Goal: Task Accomplishment & Management: Manage account settings

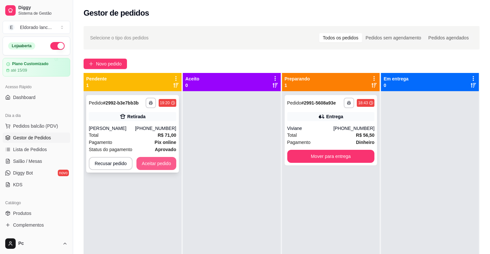
click at [161, 165] on button "Aceitar pedido" at bounding box center [156, 163] width 40 height 13
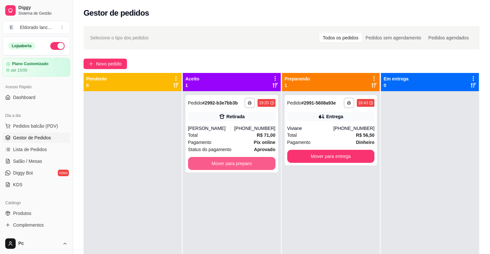
click at [260, 159] on button "Mover para preparo" at bounding box center [231, 163] width 87 height 13
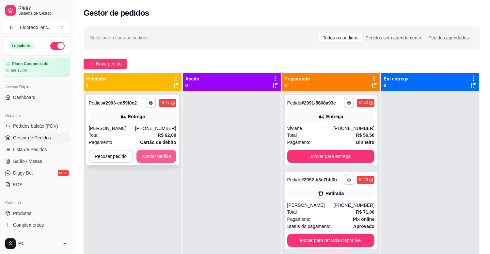
click at [170, 157] on button "Aceitar pedido" at bounding box center [156, 156] width 40 height 13
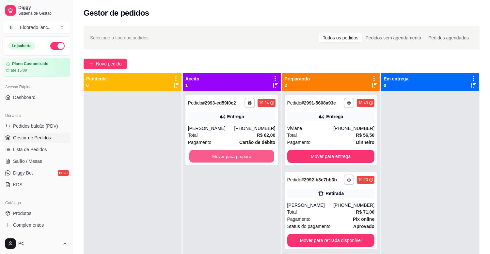
click at [213, 155] on button "Mover para preparo" at bounding box center [231, 156] width 85 height 13
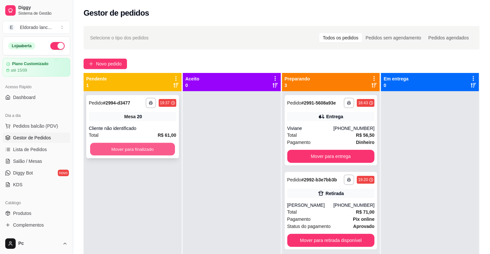
click at [152, 155] on button "Mover para finalizado" at bounding box center [132, 149] width 85 height 13
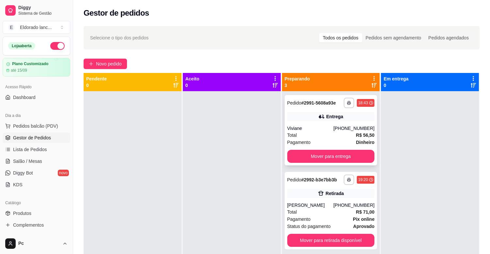
click at [316, 128] on div "Viviane" at bounding box center [310, 128] width 46 height 7
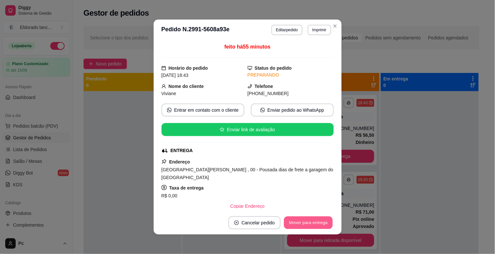
click at [309, 222] on button "Mover para entrega" at bounding box center [308, 223] width 49 height 13
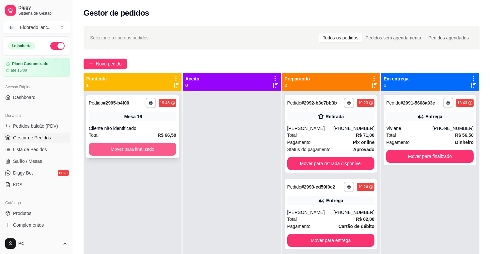
click at [157, 150] on button "Mover para finalizado" at bounding box center [132, 149] width 87 height 13
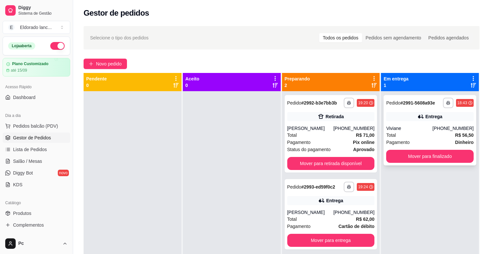
click at [387, 133] on span "Total" at bounding box center [391, 135] width 10 height 7
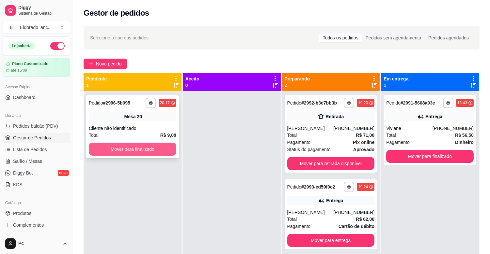
click at [130, 145] on button "Mover para finalizado" at bounding box center [132, 149] width 87 height 13
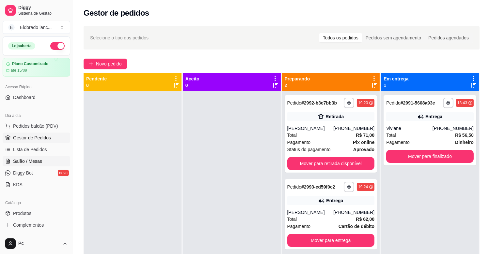
click at [43, 163] on link "Salão / Mesas" at bounding box center [37, 161] width 68 height 10
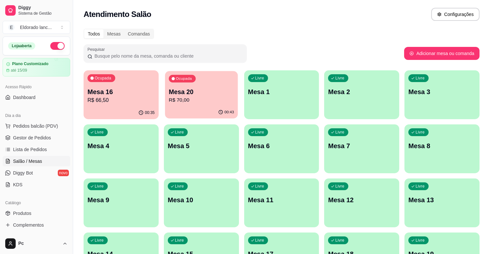
click at [193, 92] on p "Mesa 20" at bounding box center [201, 92] width 65 height 9
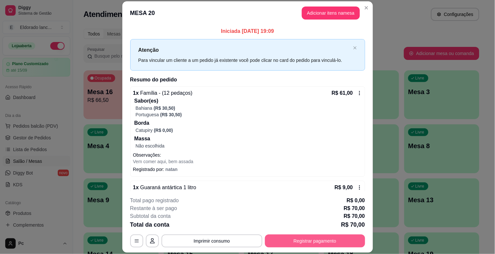
click at [304, 238] on button "Registrar pagamento" at bounding box center [315, 241] width 100 height 13
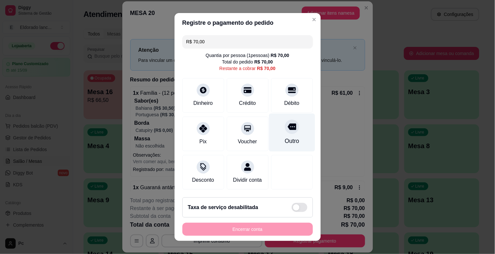
click at [284, 145] on div "Outro" at bounding box center [291, 141] width 14 height 8
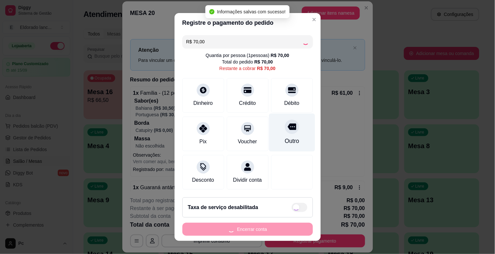
type input "R$ 0,00"
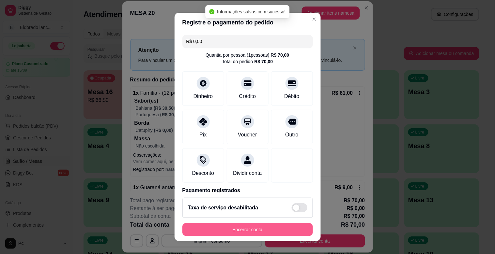
click at [273, 224] on button "Encerrar conta" at bounding box center [247, 229] width 130 height 13
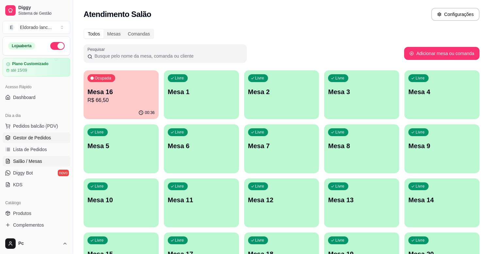
click at [24, 137] on span "Gestor de Pedidos" at bounding box center [32, 138] width 38 height 7
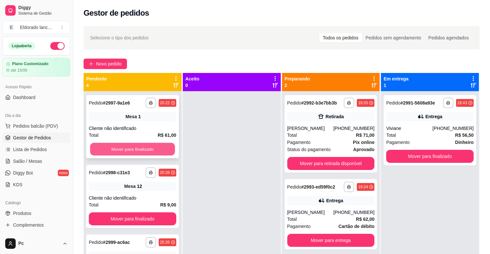
click at [129, 152] on button "Mover para finalizado" at bounding box center [132, 149] width 85 height 13
click at [129, 148] on button "Mover para finalizado" at bounding box center [132, 149] width 87 height 13
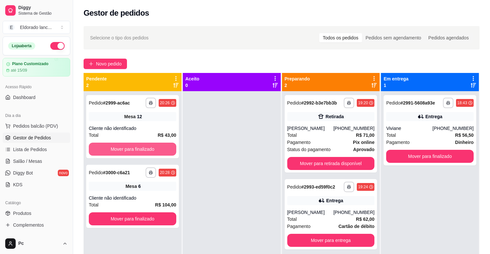
click at [129, 148] on button "Mover para finalizado" at bounding box center [132, 149] width 87 height 13
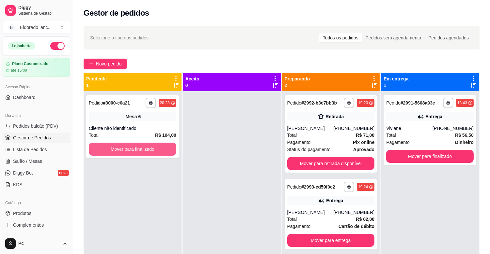
click at [129, 148] on button "Mover para finalizado" at bounding box center [132, 149] width 87 height 13
click at [129, 148] on button "Mover para finalizado" at bounding box center [132, 149] width 85 height 13
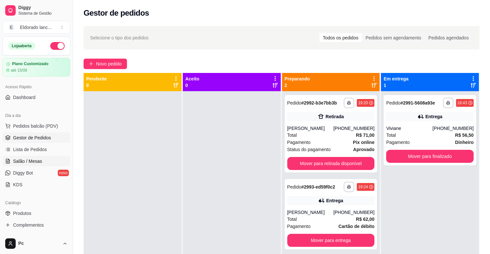
click at [40, 160] on span "Salão / Mesas" at bounding box center [27, 161] width 29 height 7
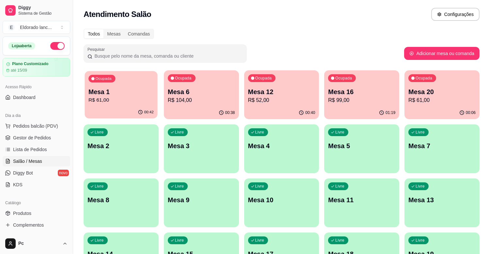
click at [115, 100] on p "R$ 61,00" at bounding box center [120, 101] width 65 height 8
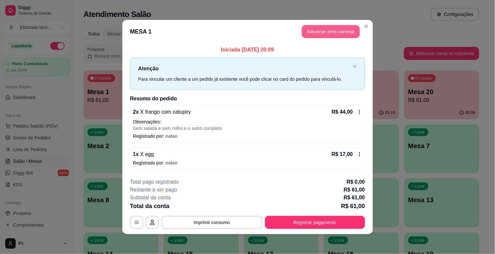
click at [332, 29] on button "Adicionar itens na mesa" at bounding box center [331, 31] width 58 height 13
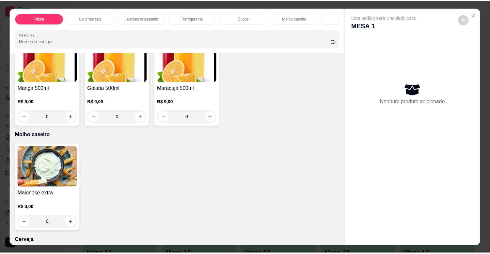
scroll to position [1434, 0]
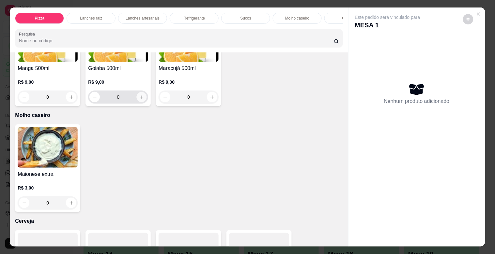
click at [139, 98] on icon "increase-product-quantity" at bounding box center [141, 97] width 5 height 5
type input "1"
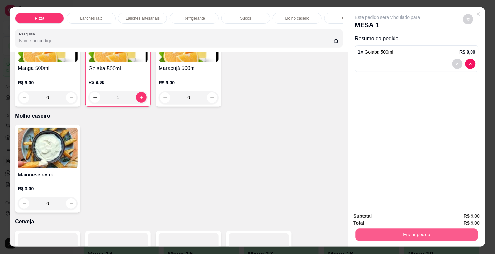
click at [406, 231] on button "Enviar pedido" at bounding box center [416, 235] width 122 height 13
click at [402, 215] on button "Não registrar e enviar pedido" at bounding box center [395, 216] width 68 height 12
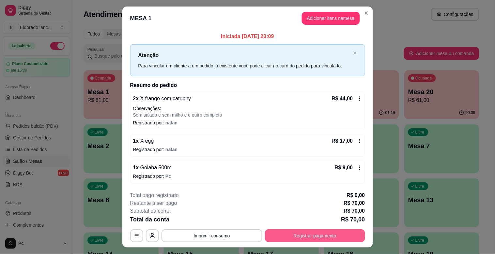
click at [346, 234] on button "Registrar pagamento" at bounding box center [315, 236] width 100 height 13
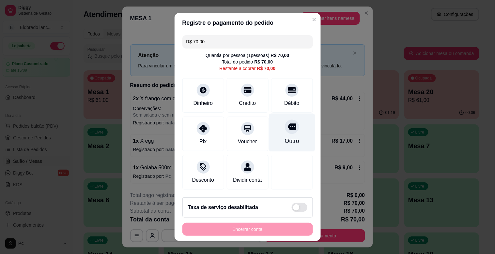
click at [285, 133] on div at bounding box center [292, 127] width 14 height 14
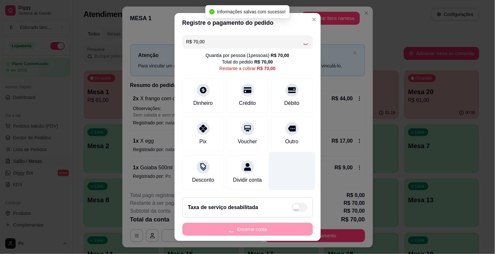
type input "R$ 0,00"
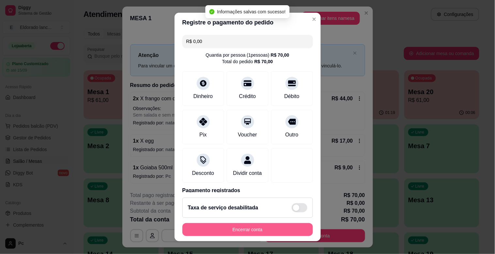
click at [264, 227] on button "Encerrar conta" at bounding box center [247, 229] width 130 height 13
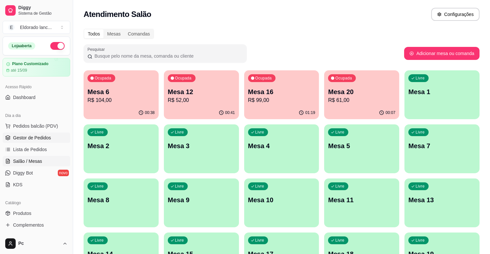
click at [51, 140] on link "Gestor de Pedidos" at bounding box center [37, 138] width 68 height 10
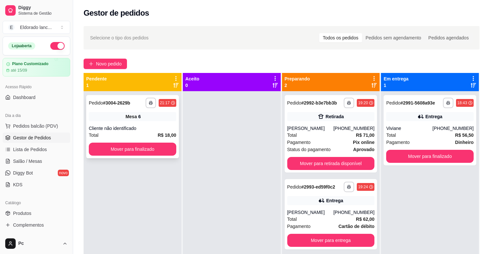
click at [110, 136] on div "Total R$ 18,00" at bounding box center [132, 135] width 87 height 7
click at [125, 148] on button "Mover para finalizado" at bounding box center [132, 149] width 85 height 13
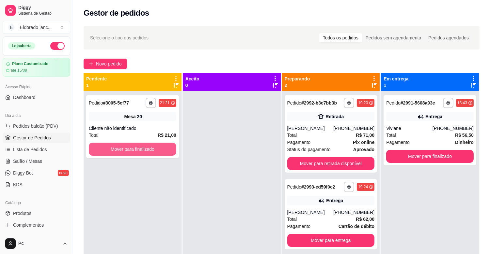
click at [125, 148] on button "Mover para finalizado" at bounding box center [132, 149] width 87 height 13
click at [166, 148] on button "Mover para finalizado" at bounding box center [132, 149] width 87 height 13
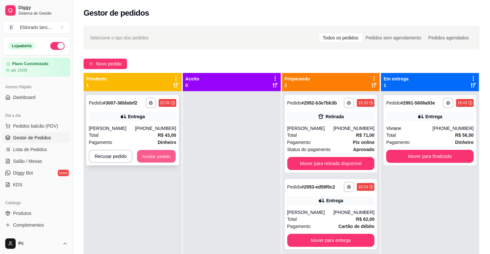
click at [163, 154] on button "Aceitar pedido" at bounding box center [156, 156] width 38 height 13
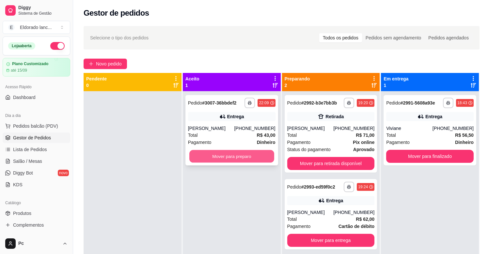
click at [233, 158] on button "Mover para preparo" at bounding box center [231, 156] width 85 height 13
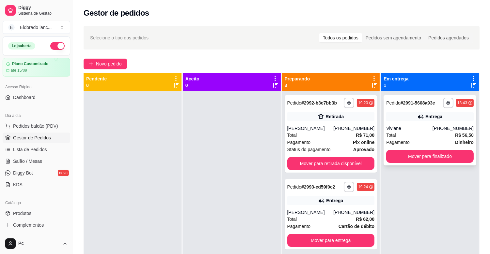
click at [395, 128] on div "Viviane" at bounding box center [409, 128] width 46 height 7
click at [428, 160] on button "Mover para finalizado" at bounding box center [429, 156] width 87 height 13
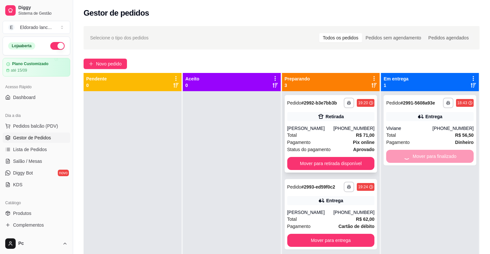
click at [325, 119] on div "Retirada" at bounding box center [334, 117] width 18 height 7
click at [353, 161] on button "Mover para retirada disponível" at bounding box center [330, 163] width 87 height 13
click at [339, 130] on div "[PHONE_NUMBER]" at bounding box center [353, 128] width 41 height 7
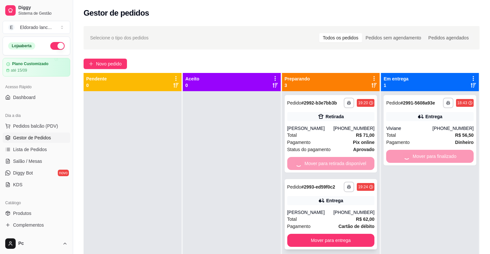
click at [342, 194] on div "**********" at bounding box center [330, 214] width 93 height 70
click at [351, 238] on button "Mover para entrega" at bounding box center [330, 240] width 87 height 13
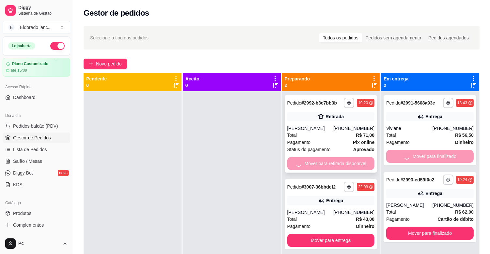
click at [336, 143] on div "Pagamento Pix online" at bounding box center [330, 142] width 87 height 7
click at [361, 227] on strong "Dinheiro" at bounding box center [365, 226] width 19 height 5
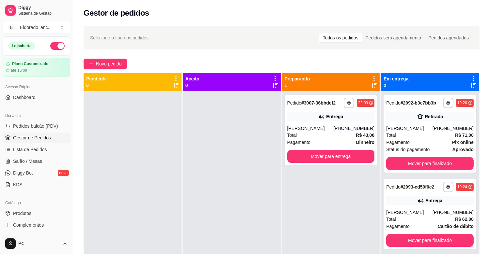
click at [353, 217] on div "**********" at bounding box center [331, 218] width 98 height 254
click at [343, 129] on div "[PHONE_NUMBER]" at bounding box center [353, 128] width 41 height 7
click at [436, 171] on div "**********" at bounding box center [429, 134] width 93 height 78
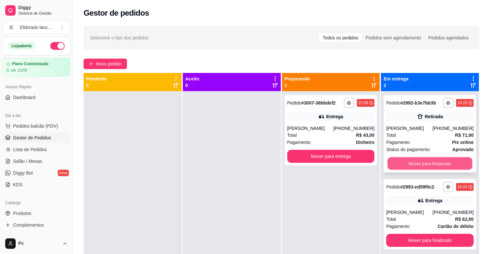
click at [426, 161] on button "Mover para finalizado" at bounding box center [429, 164] width 85 height 13
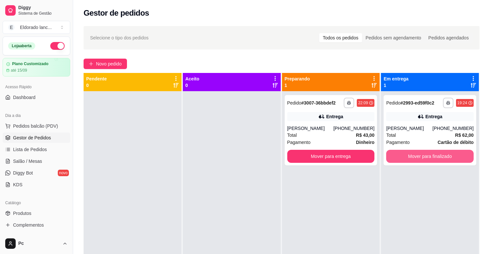
click at [423, 161] on button "Mover para finalizado" at bounding box center [429, 156] width 87 height 13
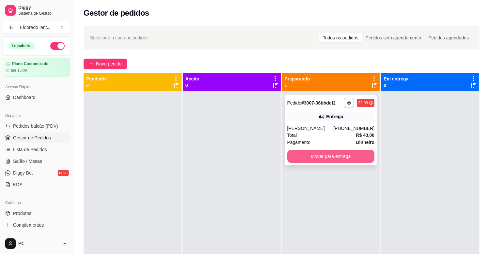
click at [341, 155] on button "Mover para entrega" at bounding box center [330, 156] width 87 height 13
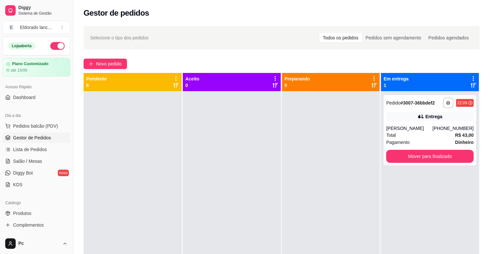
click at [191, 254] on div at bounding box center [232, 218] width 98 height 254
click at [8, 162] on icon at bounding box center [8, 162] width 2 height 0
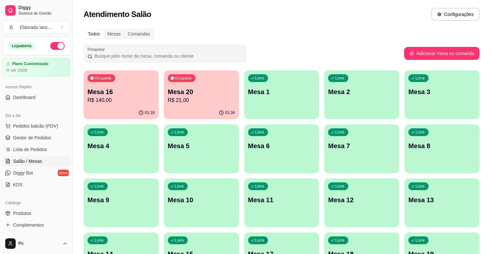
click at [178, 104] on div "Ocupada Mesa 20 R$ 21,00" at bounding box center [201, 88] width 75 height 36
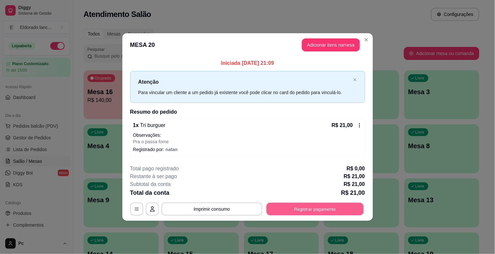
click at [308, 208] on button "Registrar pagamento" at bounding box center [314, 209] width 97 height 13
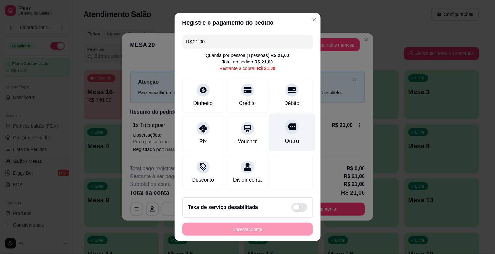
click at [278, 133] on div "Outro" at bounding box center [292, 133] width 46 height 38
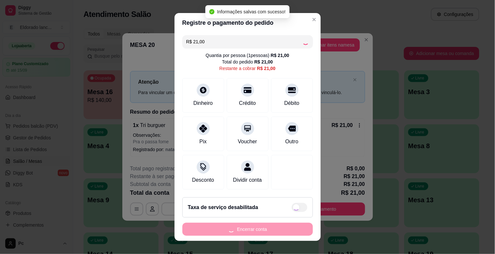
type input "R$ 0,00"
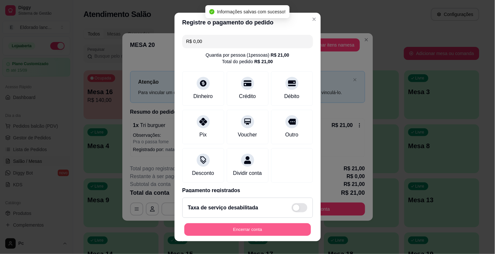
click at [269, 230] on button "Encerrar conta" at bounding box center [247, 230] width 127 height 13
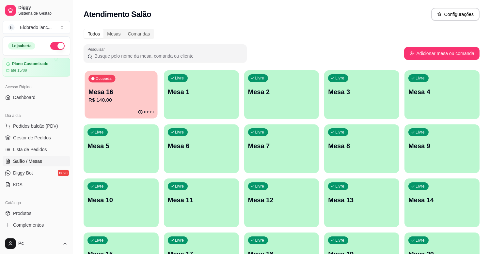
click at [122, 107] on div "01:19" at bounding box center [120, 112] width 73 height 12
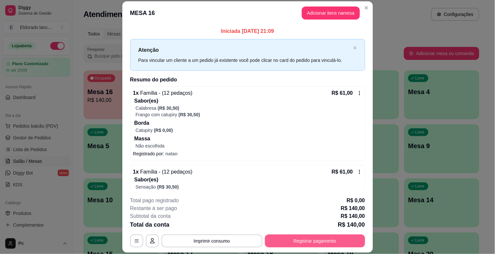
click at [315, 236] on button "Registrar pagamento" at bounding box center [315, 241] width 100 height 13
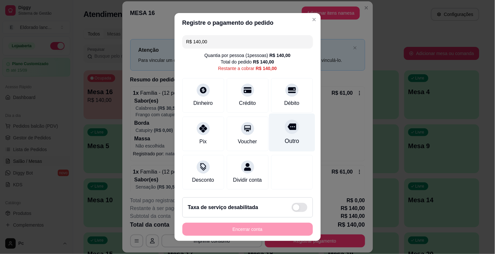
click at [284, 134] on div "Outro" at bounding box center [292, 133] width 46 height 38
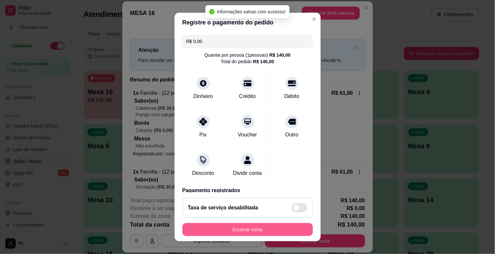
type input "R$ 0,00"
click at [273, 229] on button "Encerrar conta" at bounding box center [247, 229] width 130 height 13
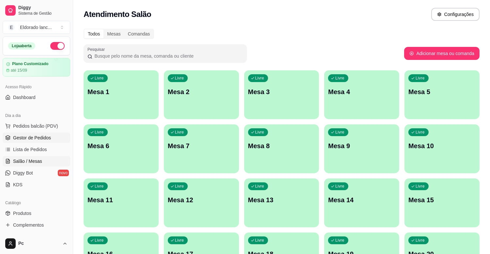
click at [39, 133] on link "Gestor de Pedidos" at bounding box center [37, 138] width 68 height 10
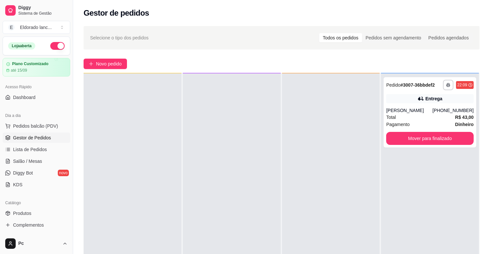
click at [479, 115] on div "**********" at bounding box center [282, 200] width 396 height 254
